Goal: Information Seeking & Learning: Learn about a topic

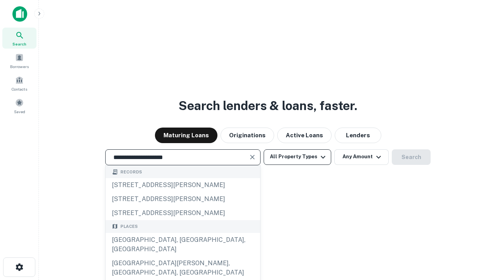
click at [298, 157] on button "All Property Types" at bounding box center [298, 157] width 68 height 16
type input "**********"
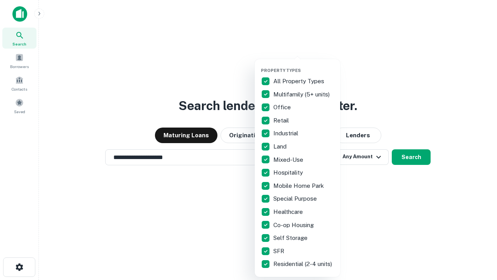
click at [304, 65] on button "button" at bounding box center [303, 65] width 85 height 0
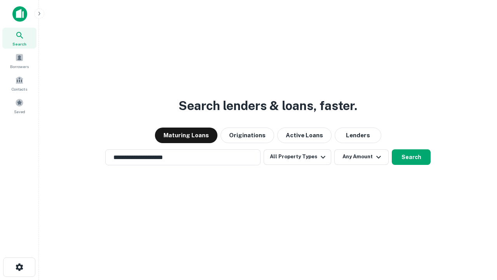
scroll to position [5, 94]
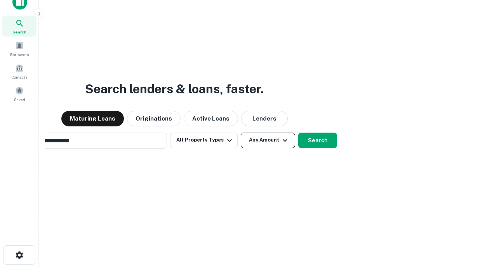
click at [241, 133] on button "Any Amount" at bounding box center [268, 141] width 54 height 16
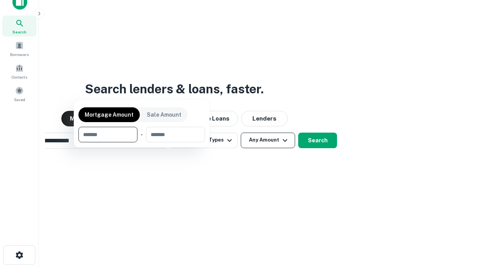
scroll to position [12, 0]
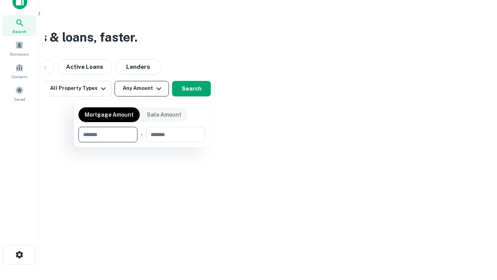
type input "*******"
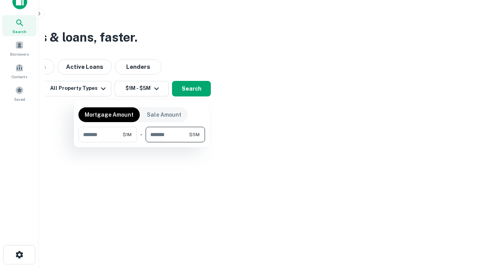
type input "*******"
click at [142, 142] on button "button" at bounding box center [141, 142] width 127 height 0
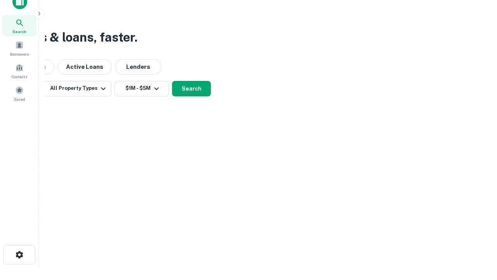
scroll to position [12, 0]
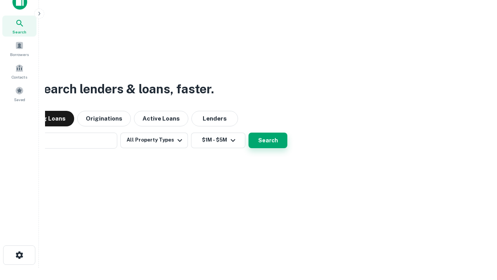
click at [249, 133] on button "Search" at bounding box center [268, 141] width 39 height 16
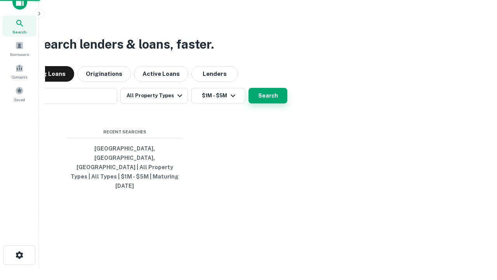
scroll to position [12, 0]
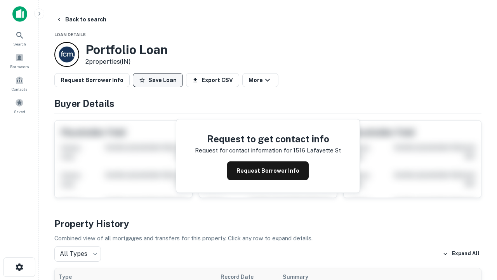
click at [158, 80] on button "Save Loan" at bounding box center [158, 80] width 50 height 14
click at [160, 80] on button "Save Loan" at bounding box center [158, 80] width 50 height 14
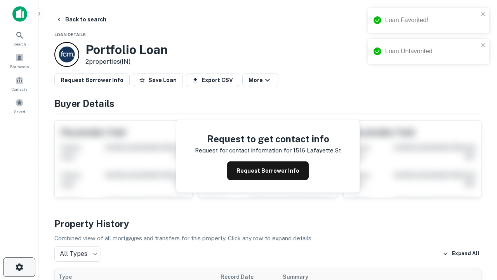
click at [19, 267] on icon "button" at bounding box center [19, 266] width 9 height 9
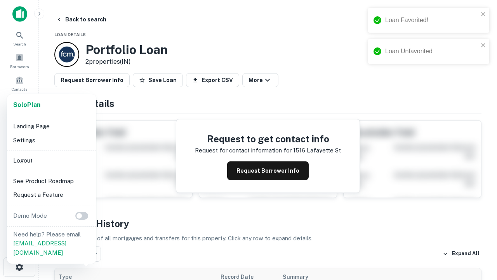
click at [51, 160] on li "Logout" at bounding box center [51, 160] width 83 height 14
